Goal: Task Accomplishment & Management: Use online tool/utility

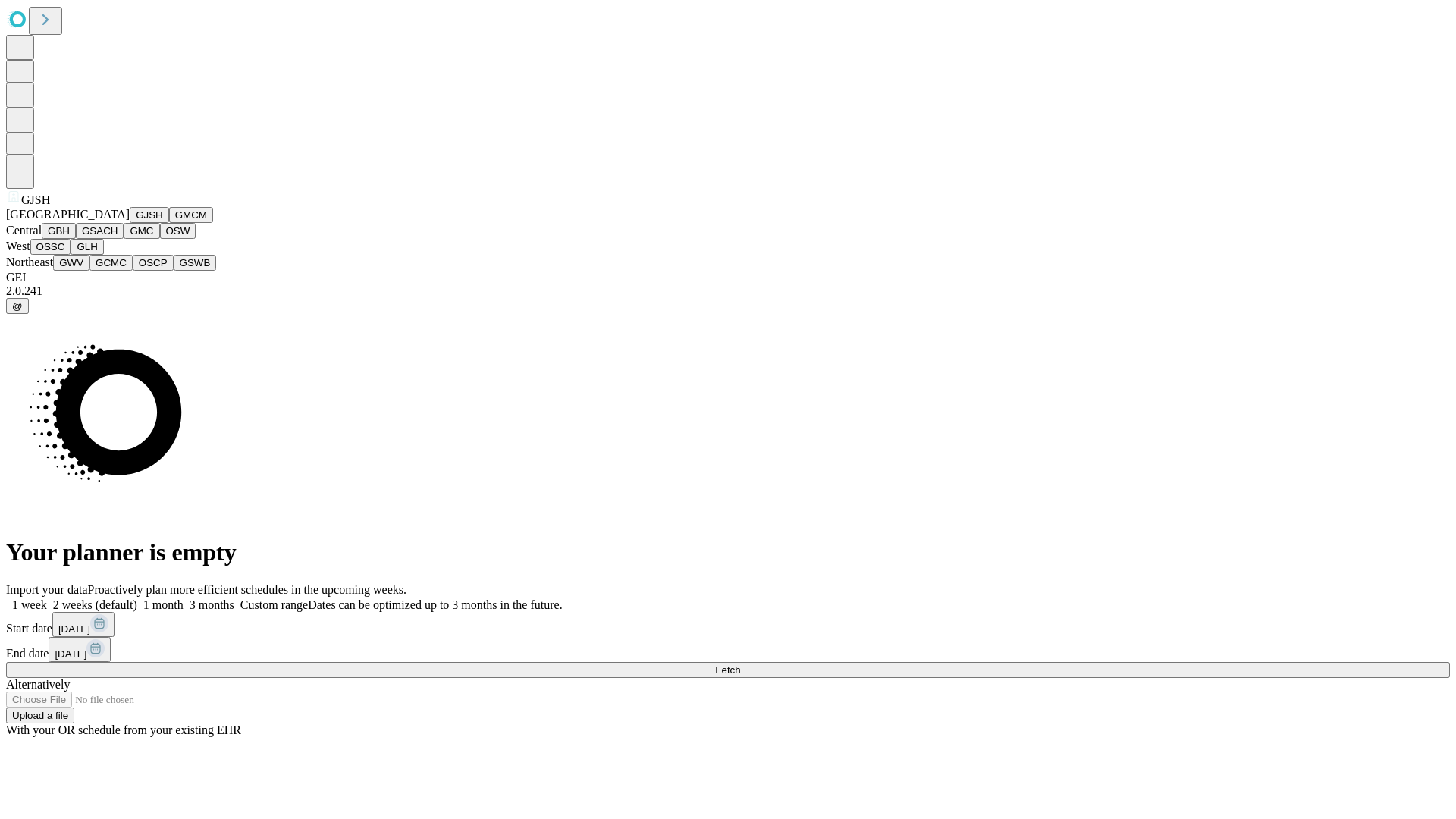
click at [130, 223] on button "GJSH" at bounding box center [149, 215] width 39 height 16
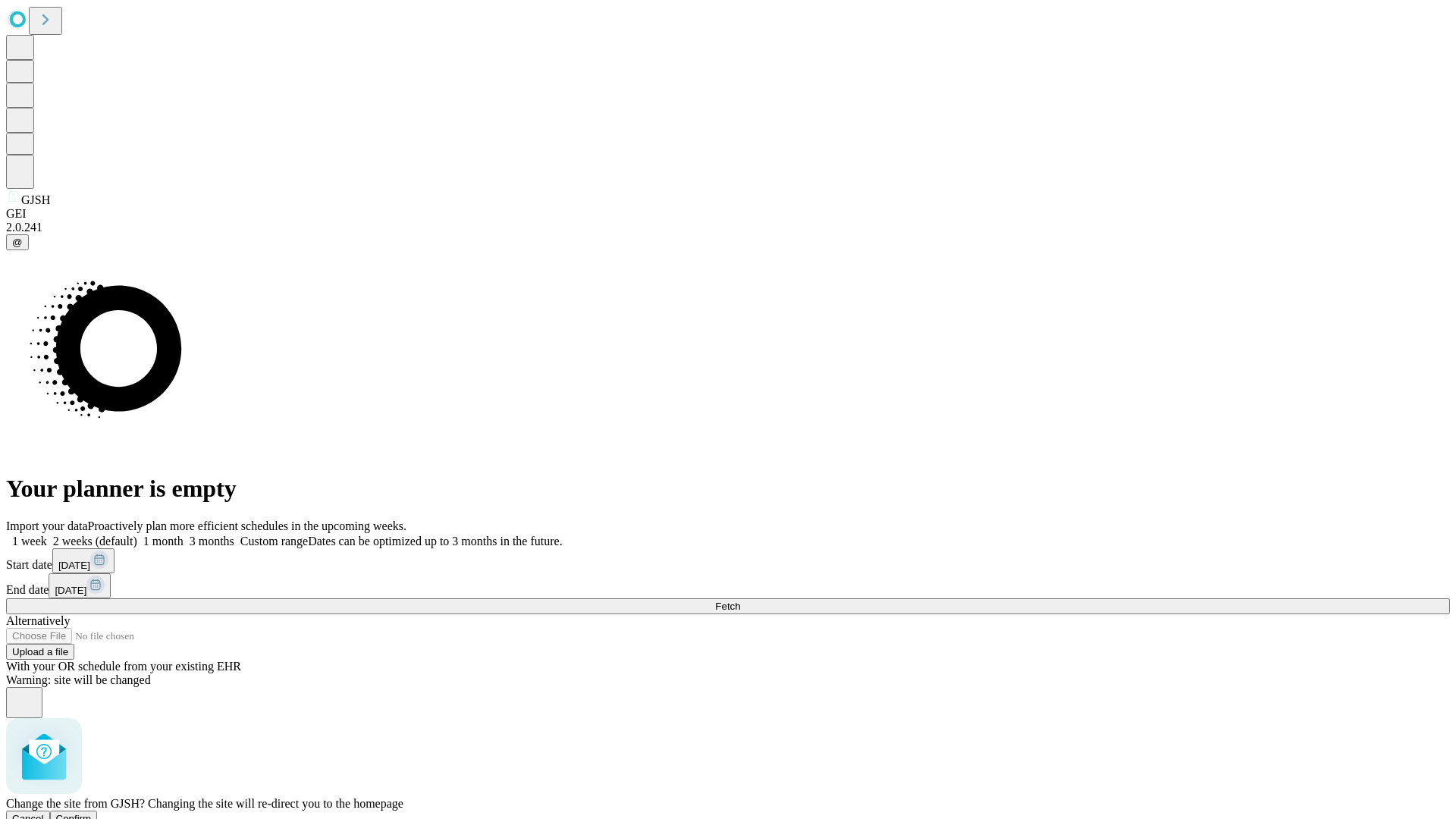
click at [92, 813] on span "Confirm" at bounding box center [74, 818] width 36 height 11
click at [47, 534] on label "1 week" at bounding box center [26, 540] width 41 height 13
click at [740, 601] on span "Fetch" at bounding box center [727, 606] width 25 height 11
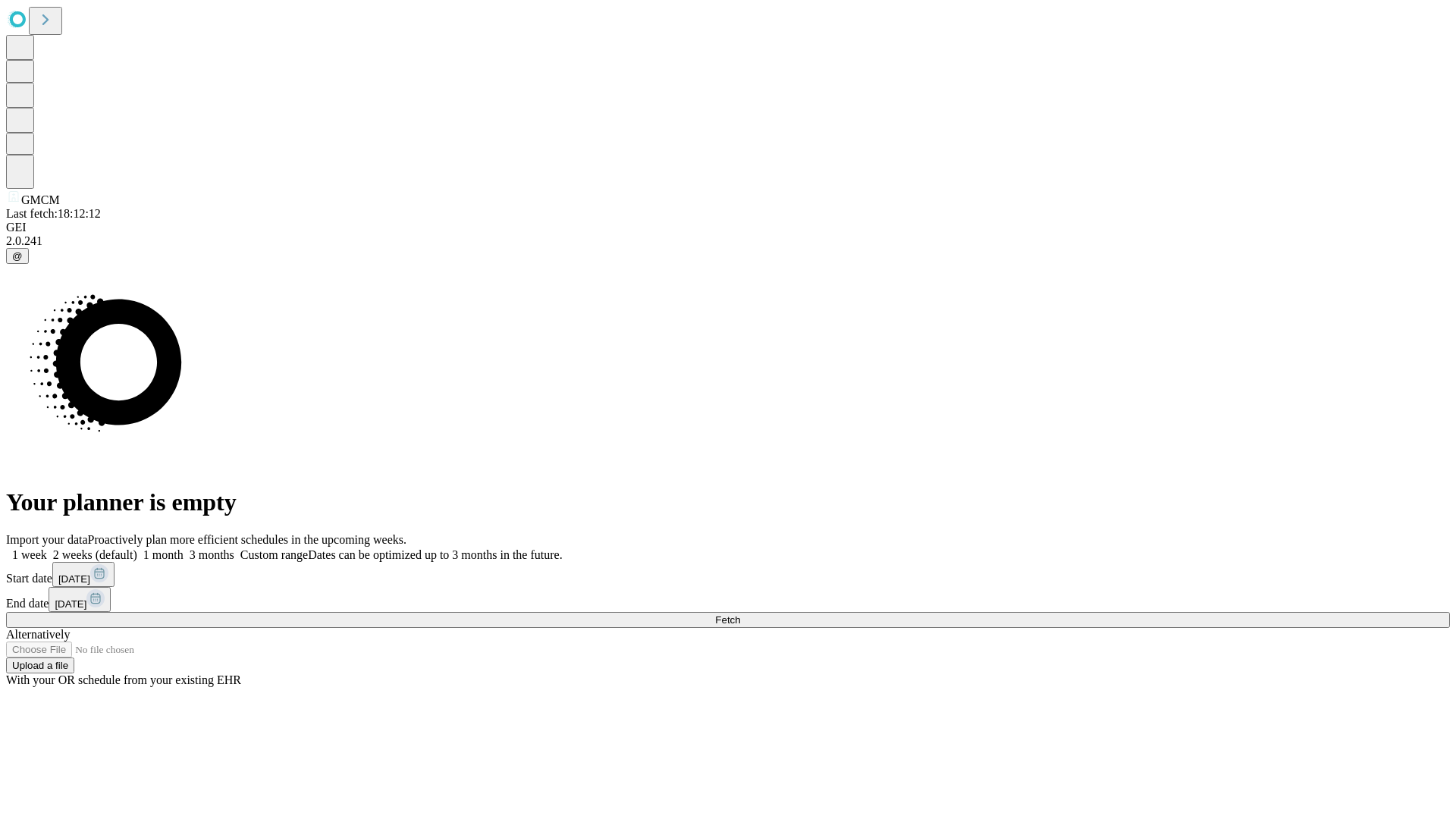
click at [47, 548] on label "1 week" at bounding box center [26, 554] width 41 height 13
click at [740, 614] on span "Fetch" at bounding box center [727, 619] width 25 height 11
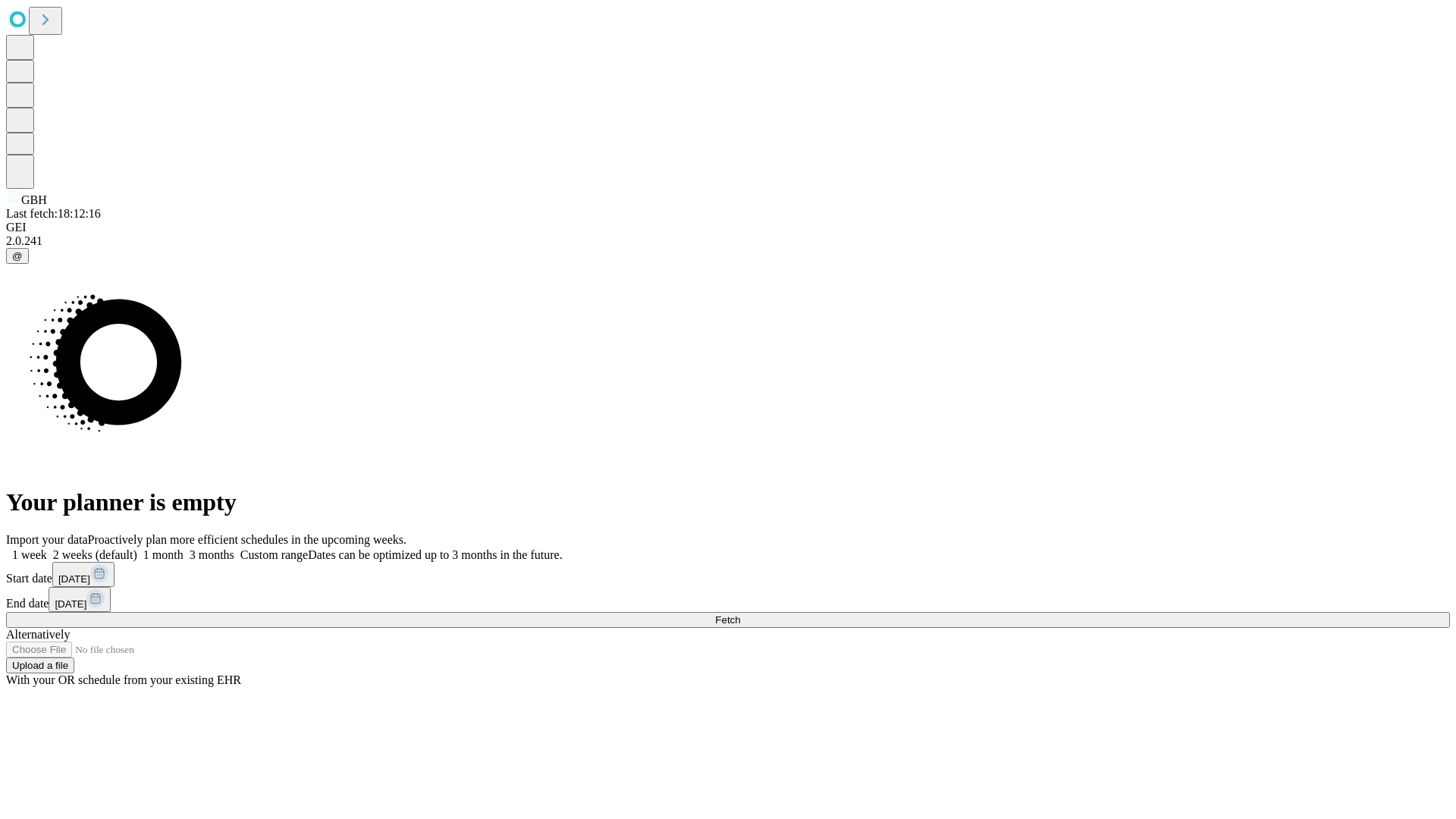
click at [47, 548] on label "1 week" at bounding box center [26, 554] width 41 height 13
click at [740, 614] on span "Fetch" at bounding box center [727, 619] width 25 height 11
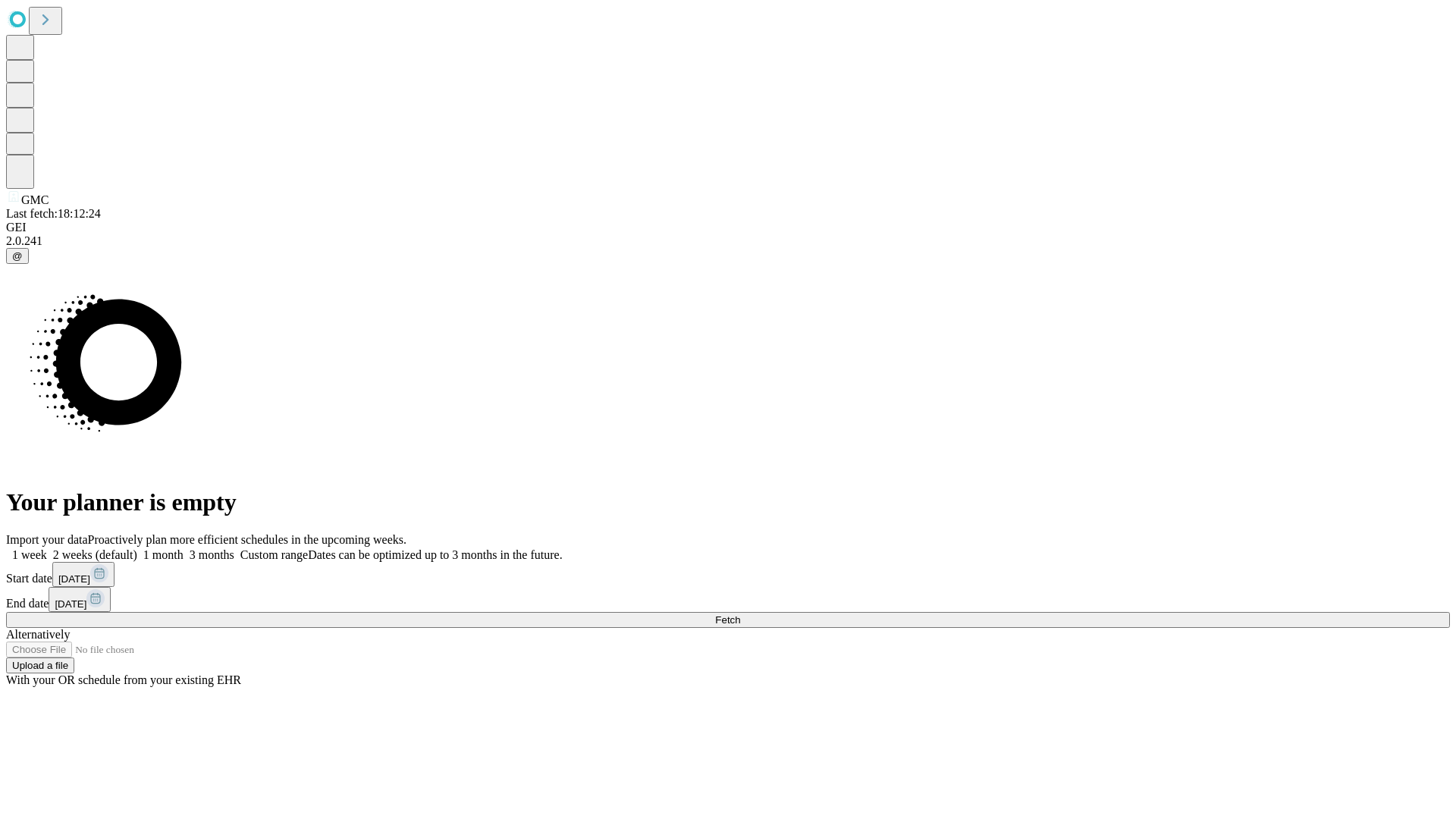
click at [740, 614] on span "Fetch" at bounding box center [727, 619] width 25 height 11
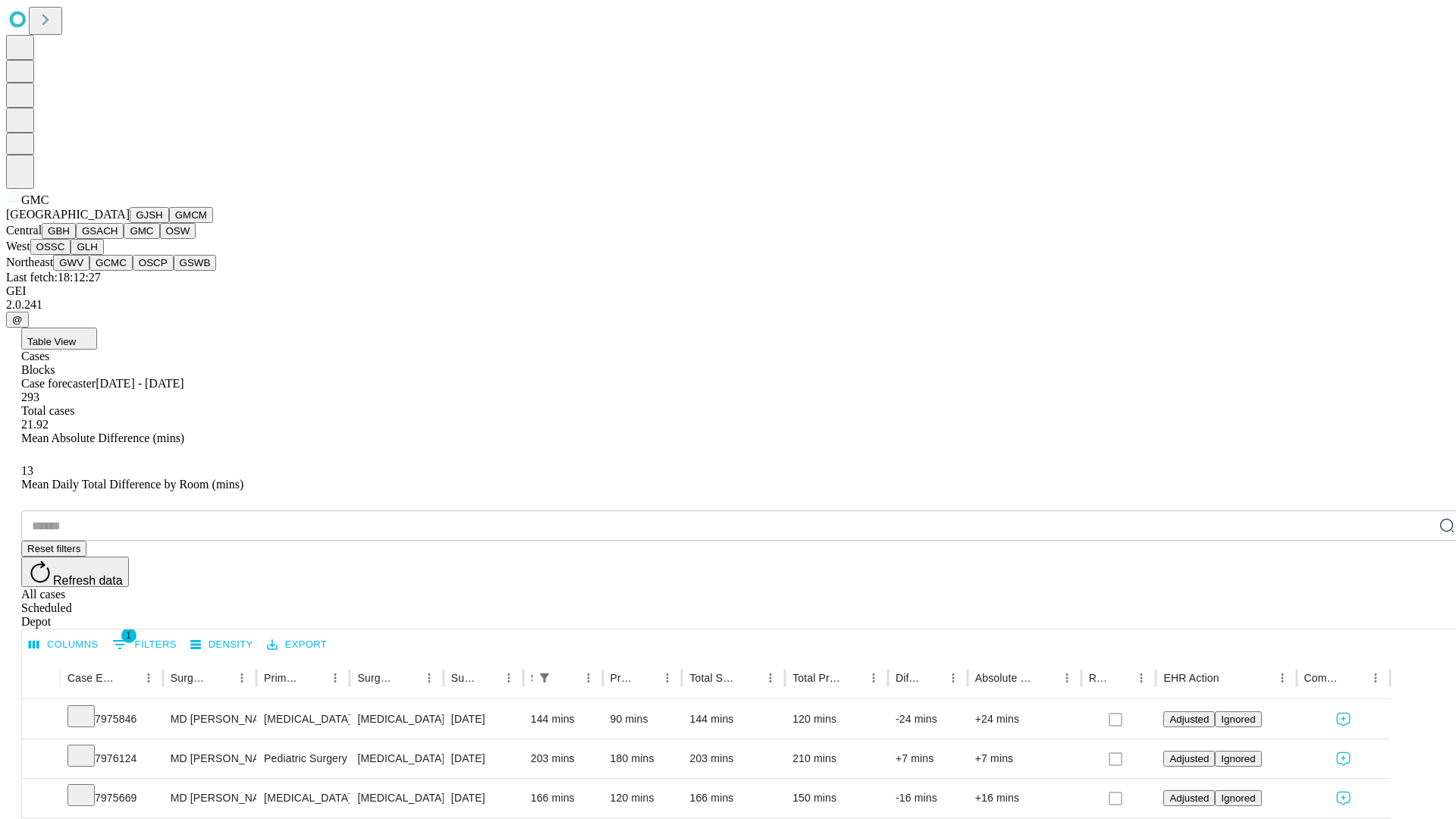
click at [160, 239] on button "OSW" at bounding box center [179, 231] width 37 height 16
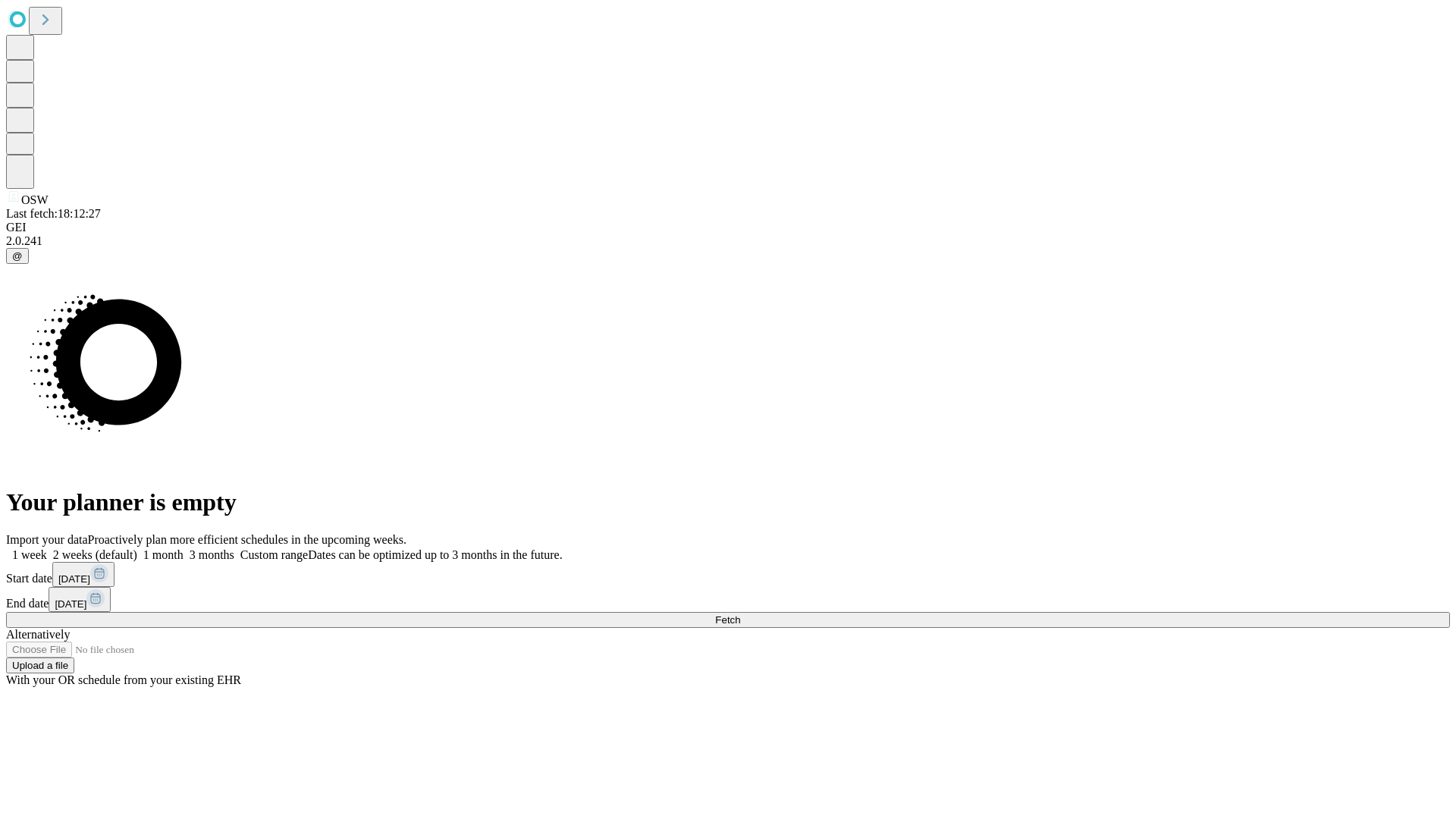
click at [47, 548] on label "1 week" at bounding box center [26, 554] width 41 height 13
click at [740, 614] on span "Fetch" at bounding box center [727, 619] width 25 height 11
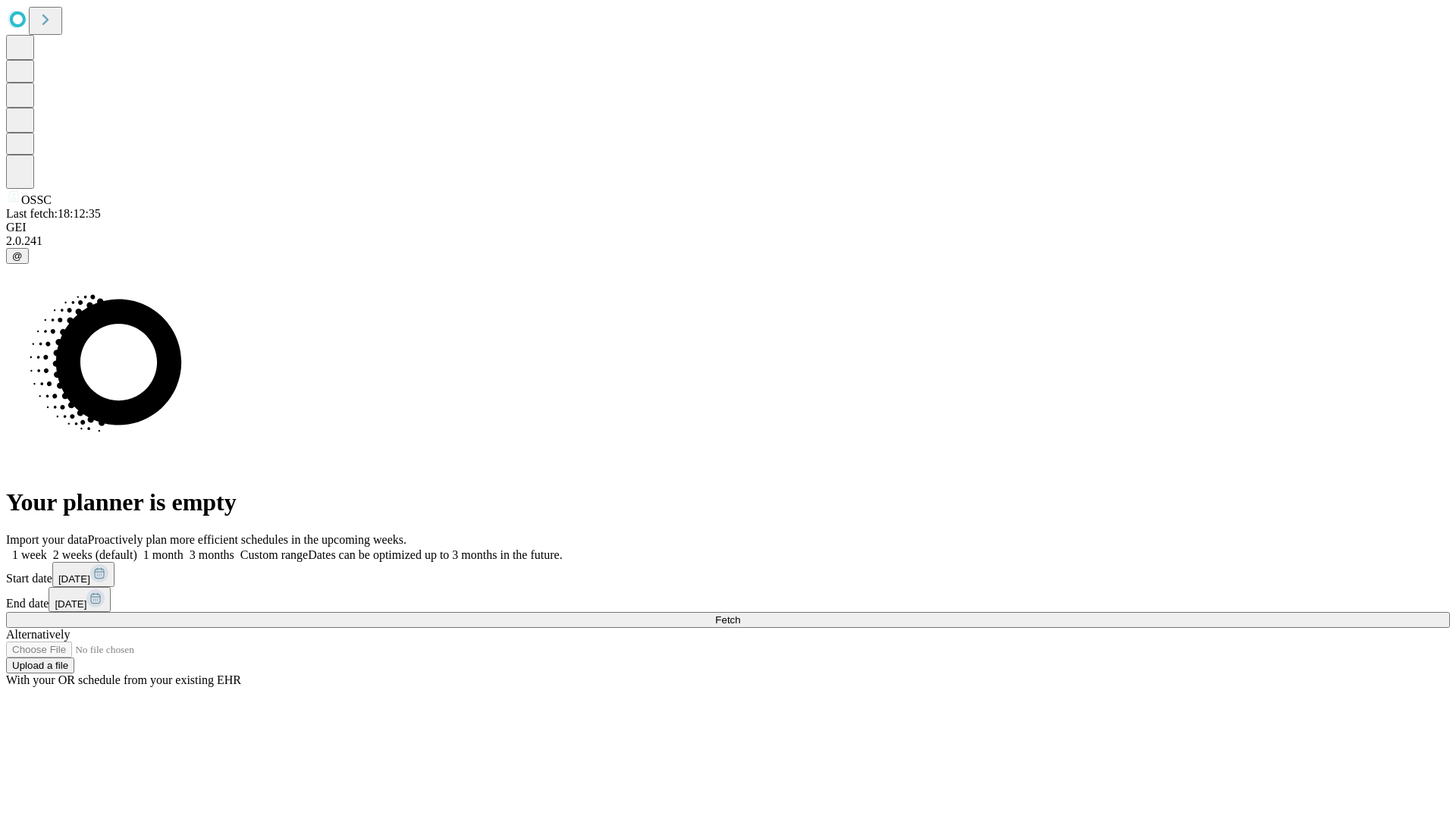
click at [47, 548] on label "1 week" at bounding box center [26, 554] width 41 height 13
click at [740, 614] on span "Fetch" at bounding box center [727, 619] width 25 height 11
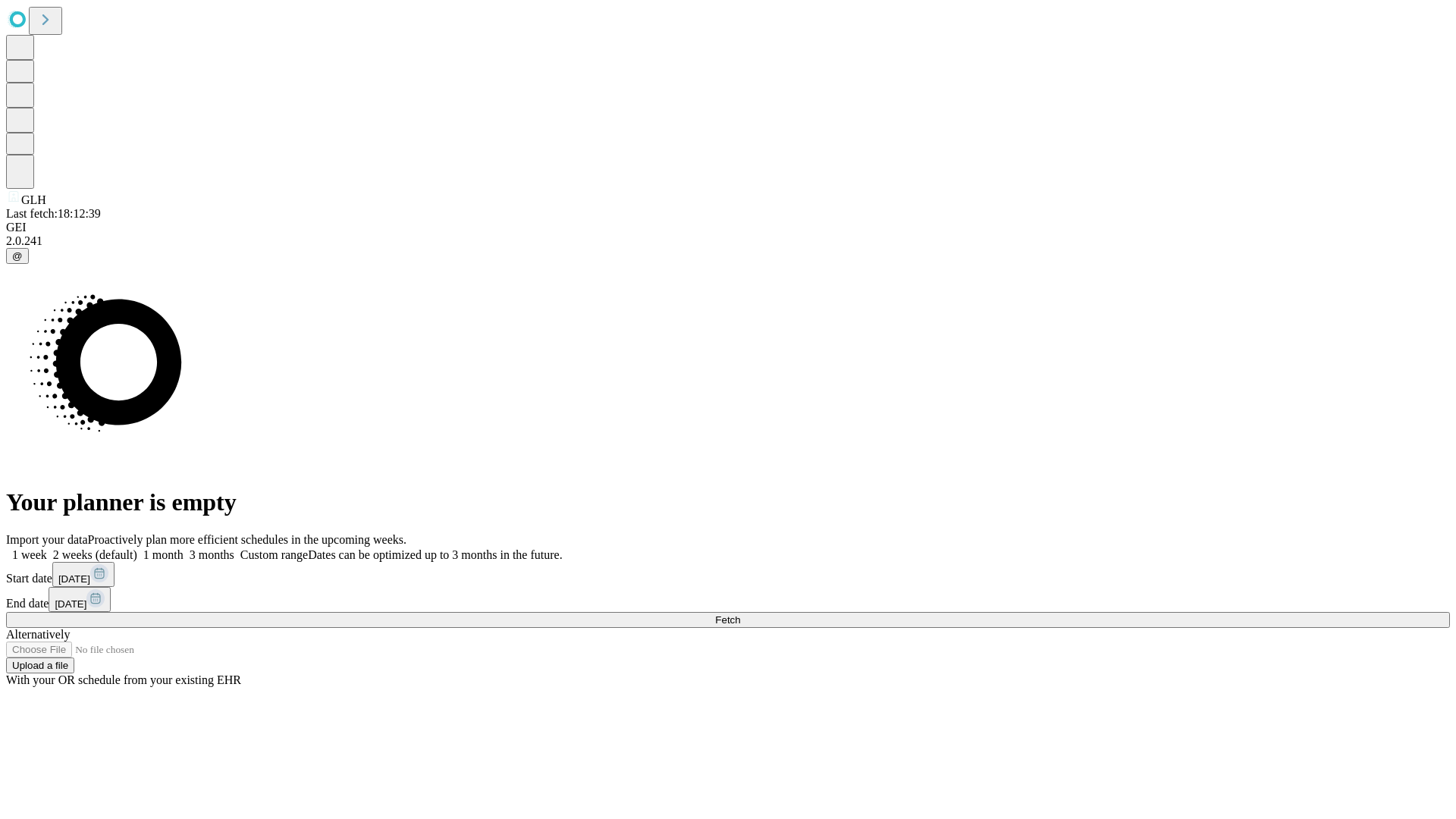
click at [47, 548] on label "1 week" at bounding box center [26, 554] width 41 height 13
click at [740, 614] on span "Fetch" at bounding box center [727, 619] width 25 height 11
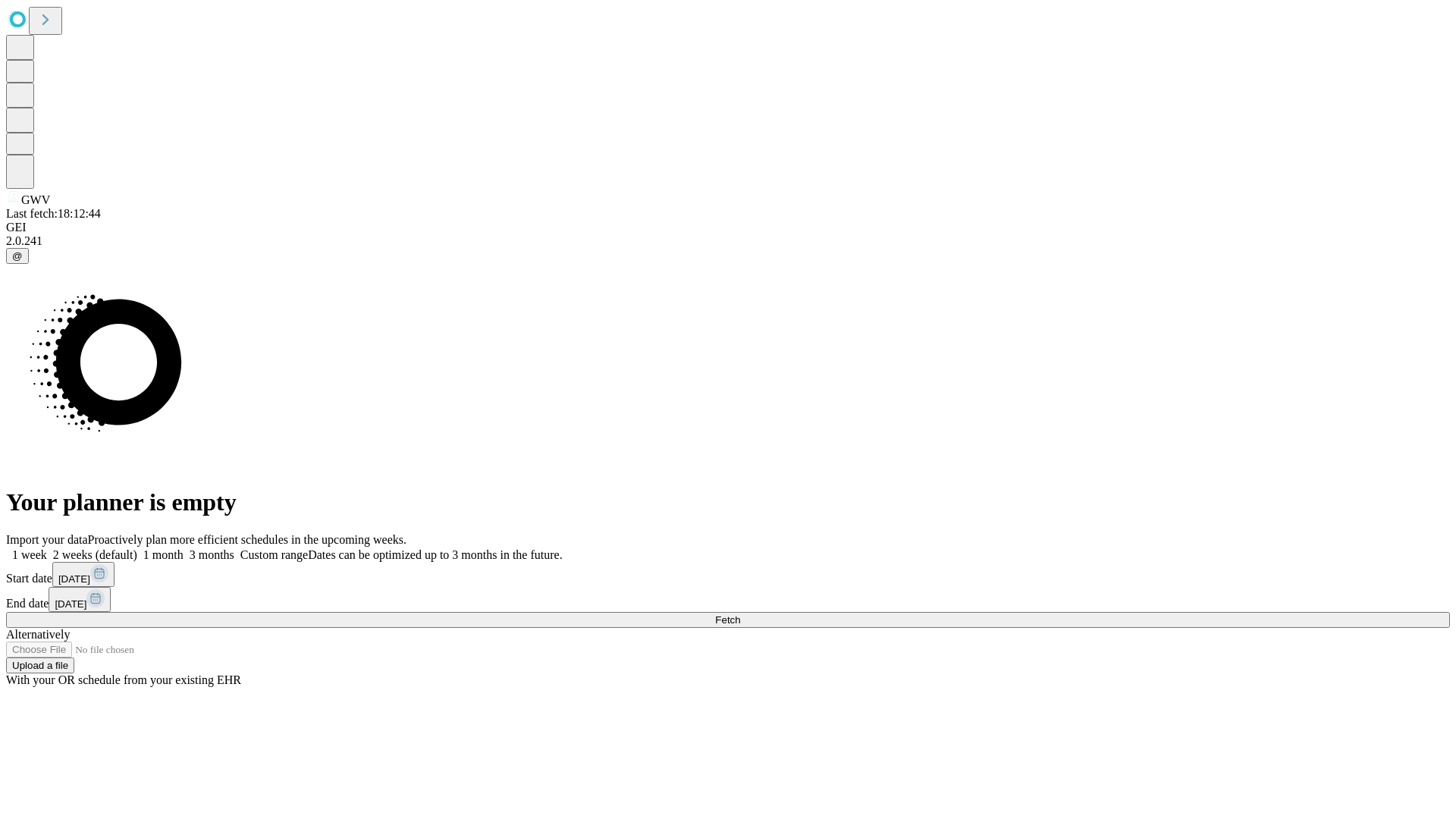
click at [47, 548] on label "1 week" at bounding box center [26, 554] width 41 height 13
click at [740, 614] on span "Fetch" at bounding box center [727, 619] width 25 height 11
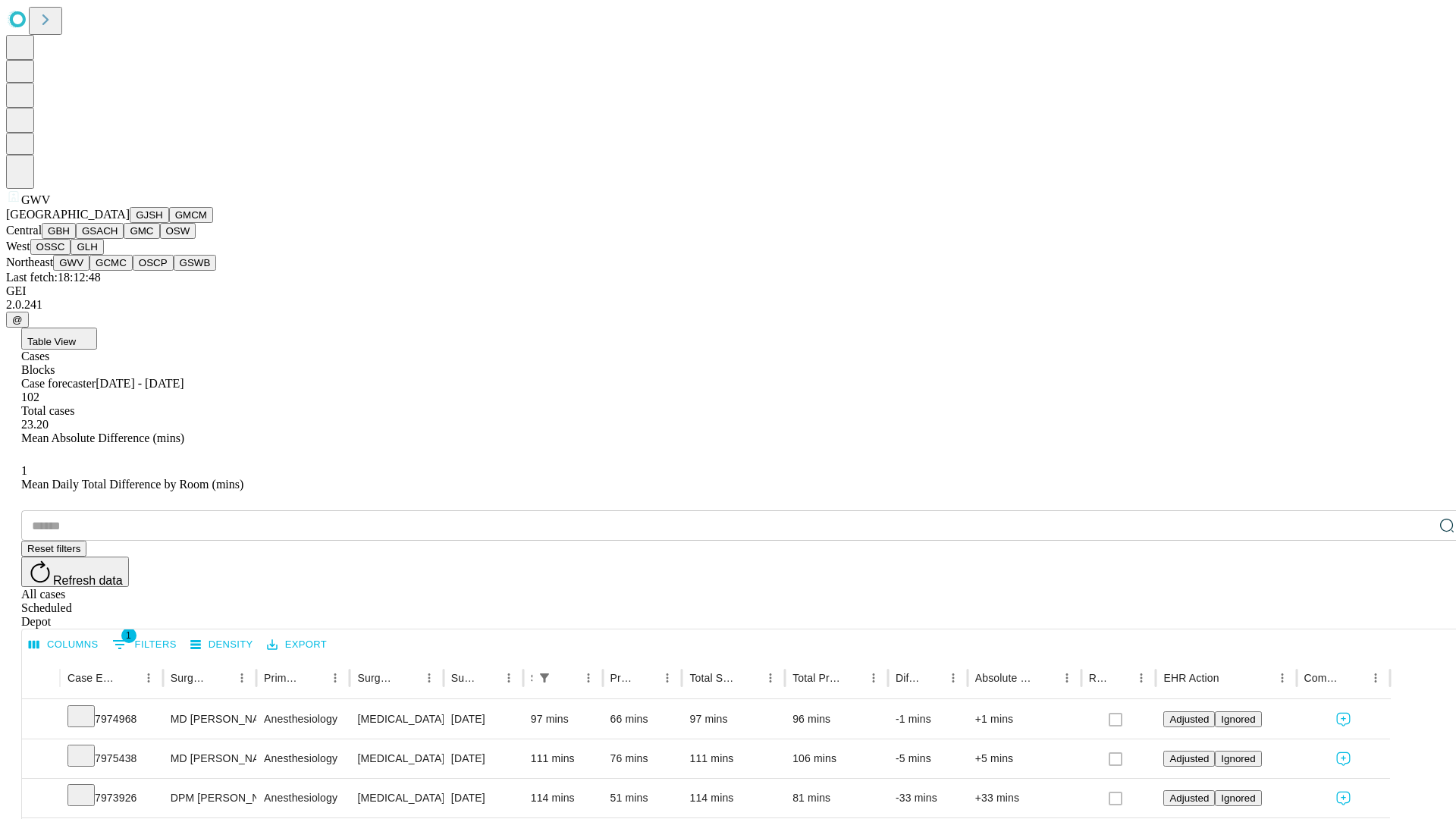
click at [117, 271] on button "GCMC" at bounding box center [110, 263] width 43 height 16
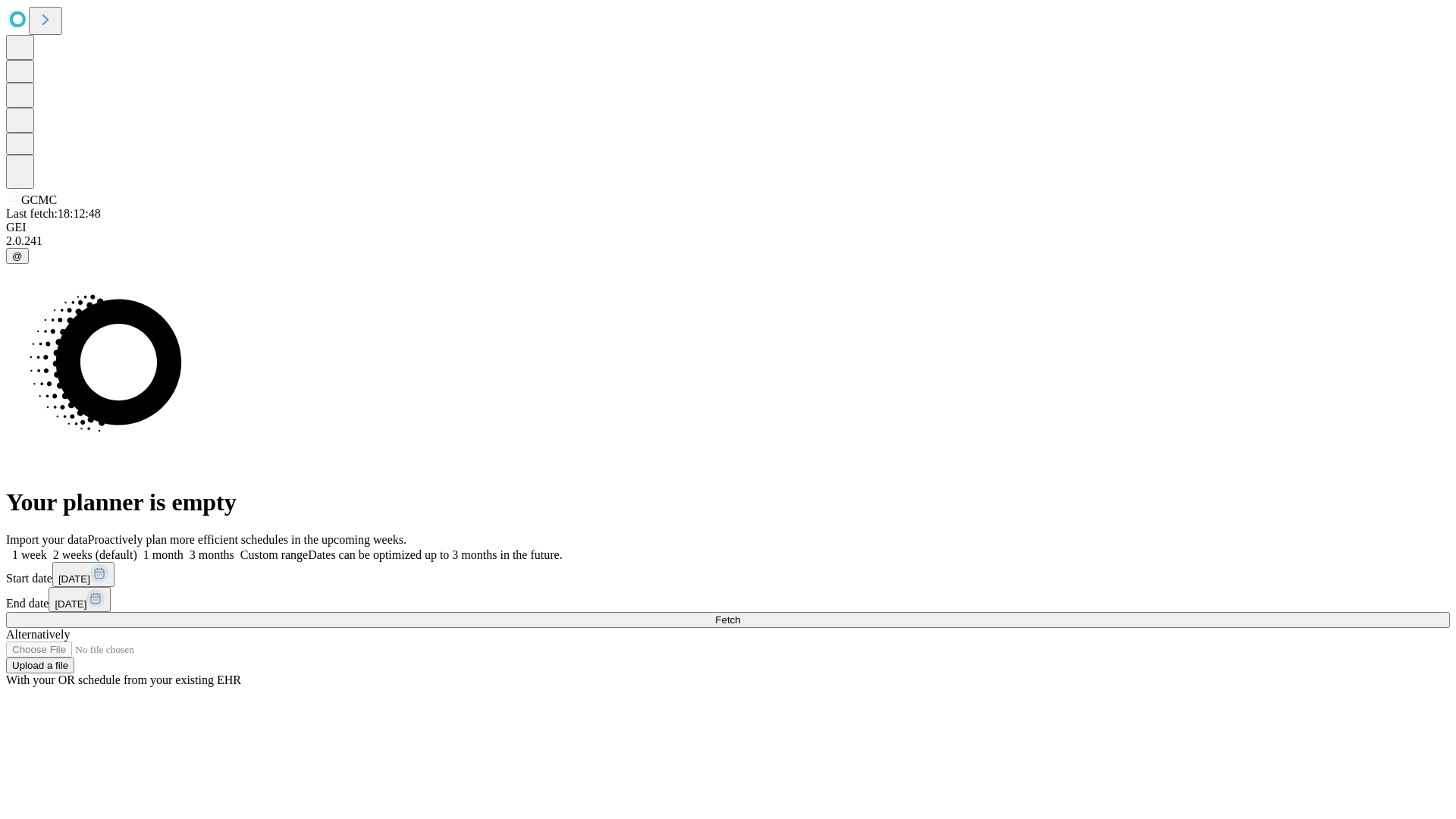
click at [740, 614] on span "Fetch" at bounding box center [727, 619] width 25 height 11
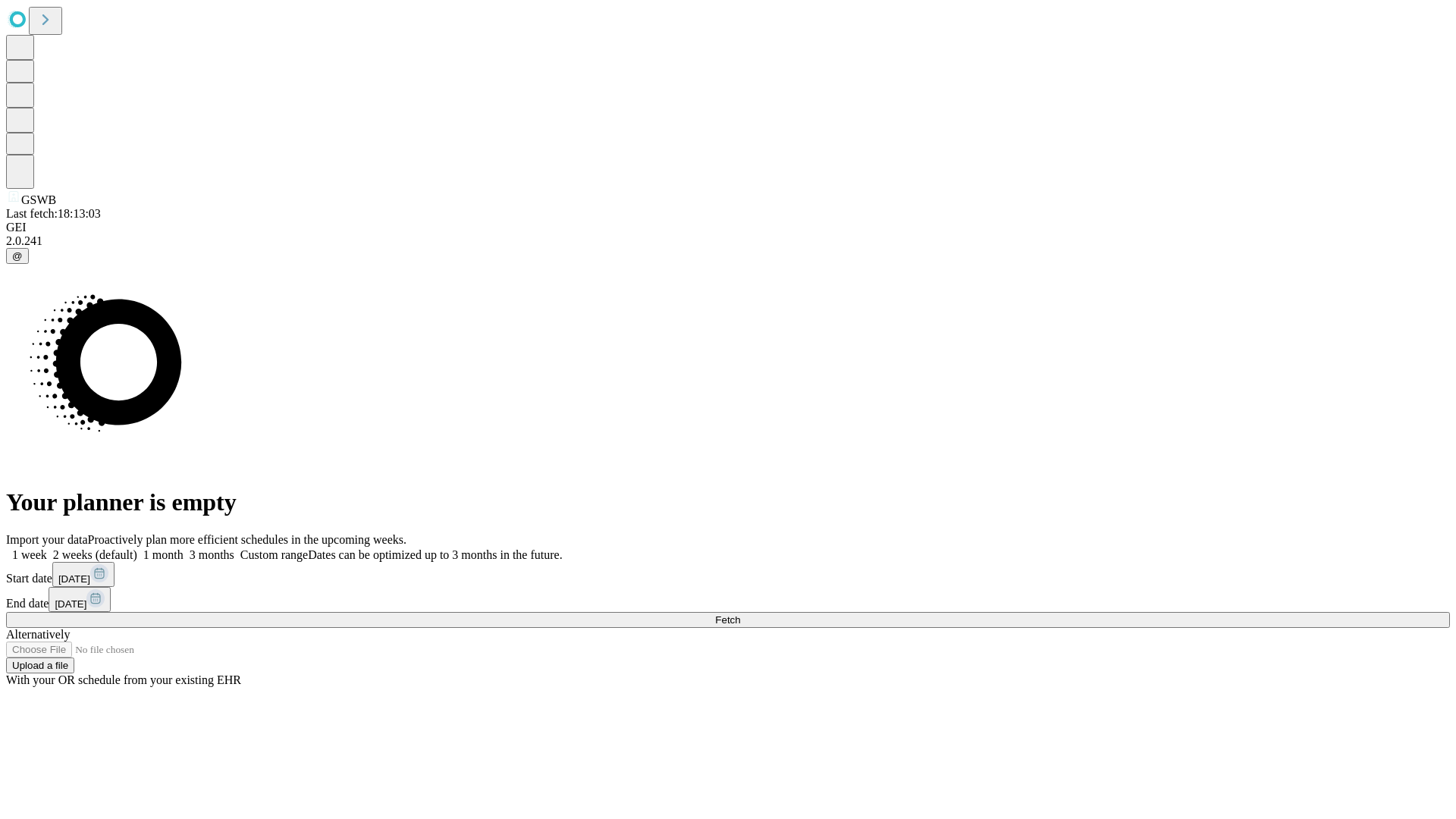
click at [740, 614] on span "Fetch" at bounding box center [727, 619] width 25 height 11
